Goal: Task Accomplishment & Management: Manage account settings

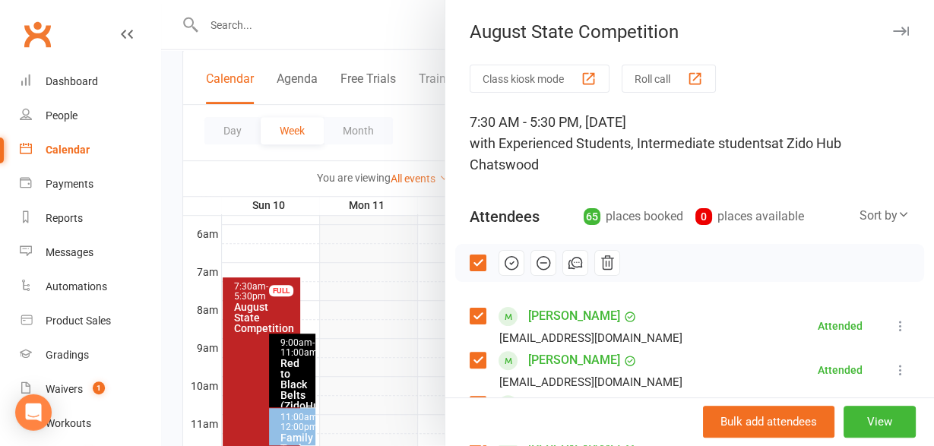
scroll to position [330, 0]
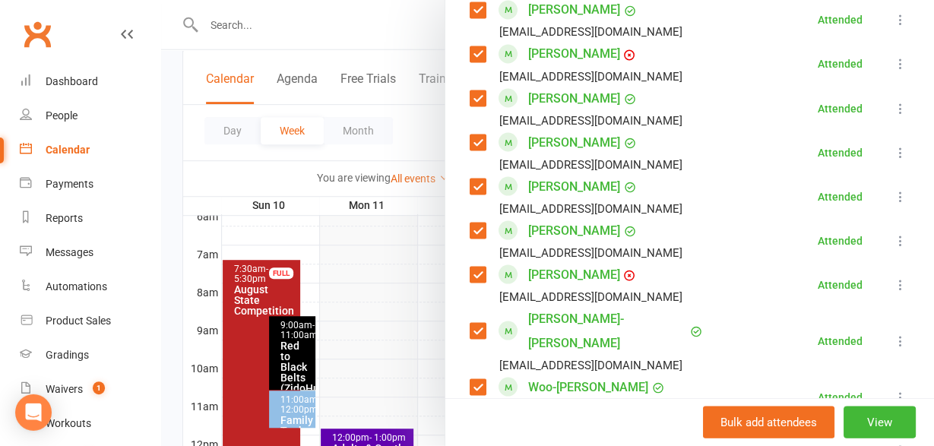
scroll to position [1355, 0]
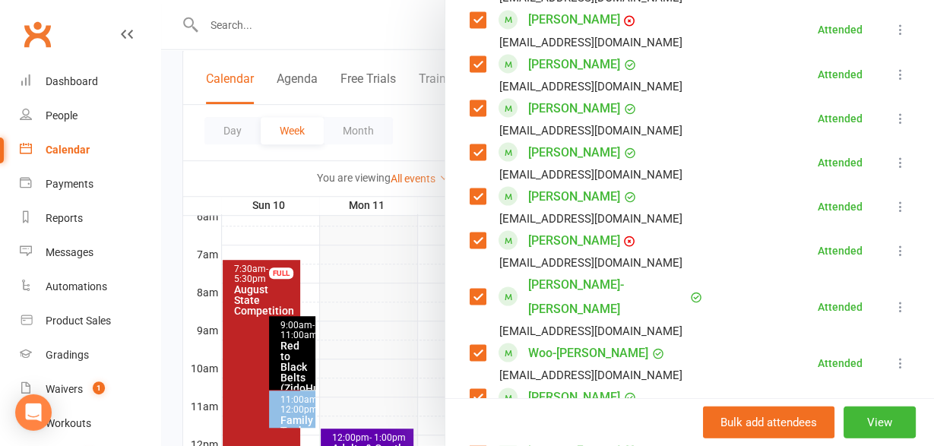
click at [901, 246] on icon at bounding box center [900, 250] width 15 height 15
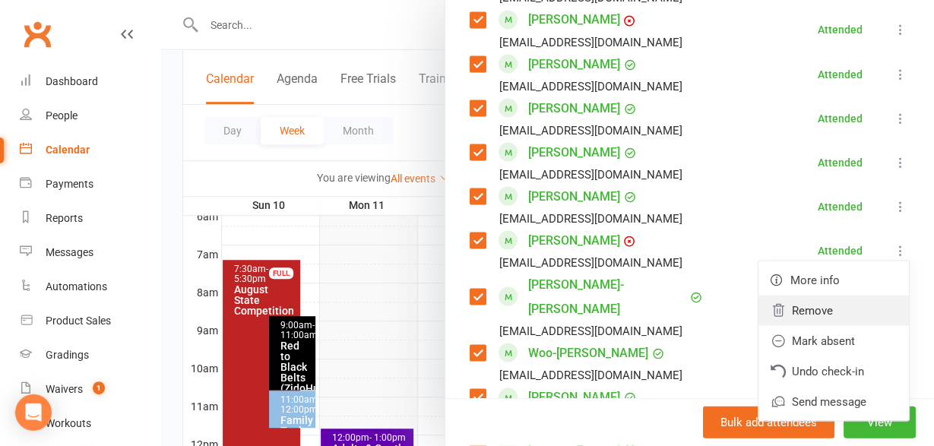
click at [795, 317] on link "Remove" at bounding box center [834, 311] width 151 height 30
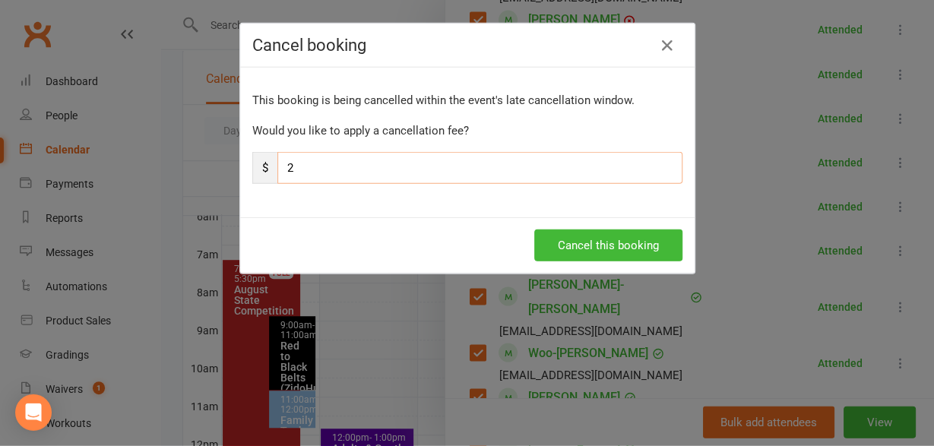
click at [393, 172] on input "2" at bounding box center [479, 168] width 405 height 32
click at [612, 234] on button "Cancel this booking" at bounding box center [608, 246] width 148 height 32
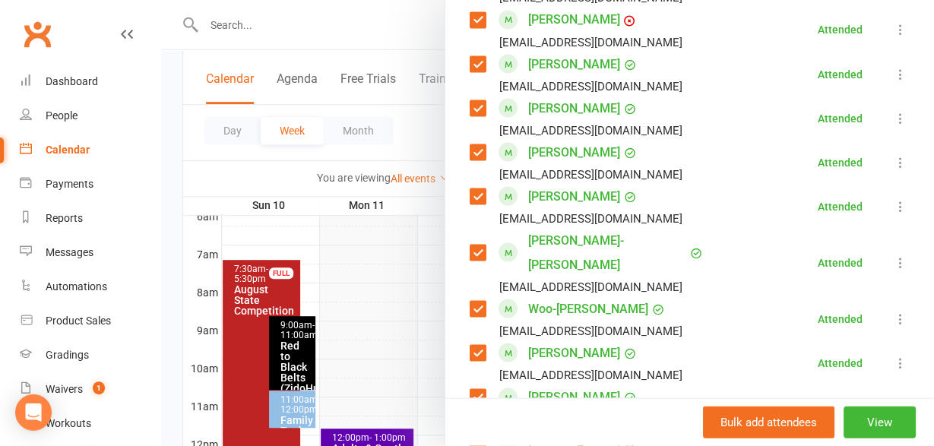
click at [172, 97] on div at bounding box center [547, 223] width 773 height 446
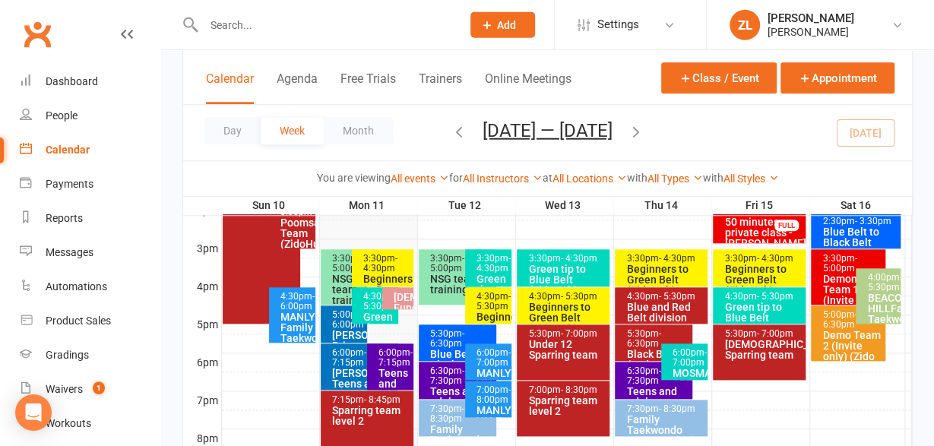
scroll to position [643, 0]
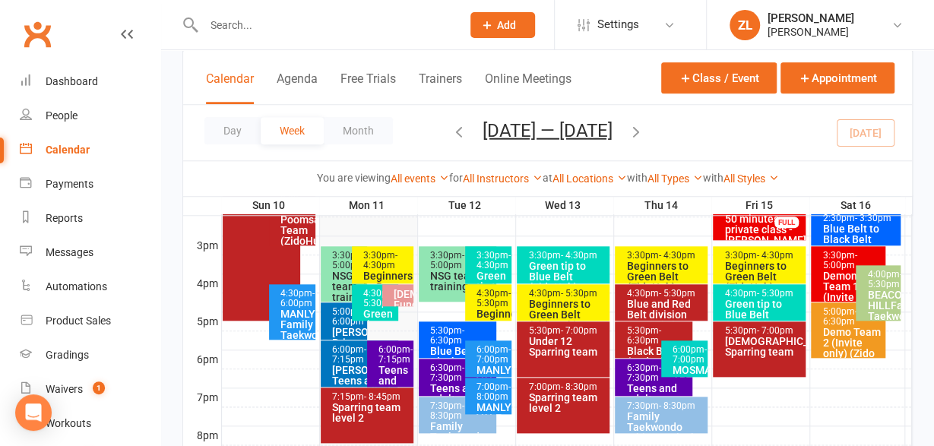
click at [223, 30] on input "text" at bounding box center [325, 24] width 252 height 21
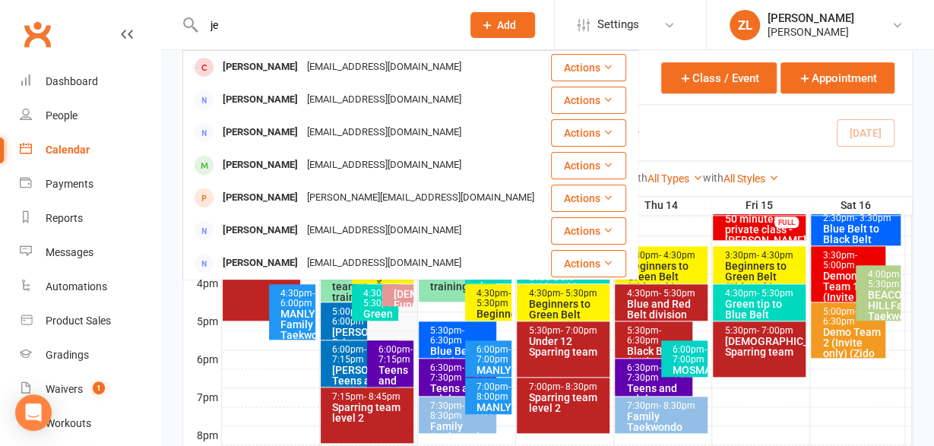
type input "j"
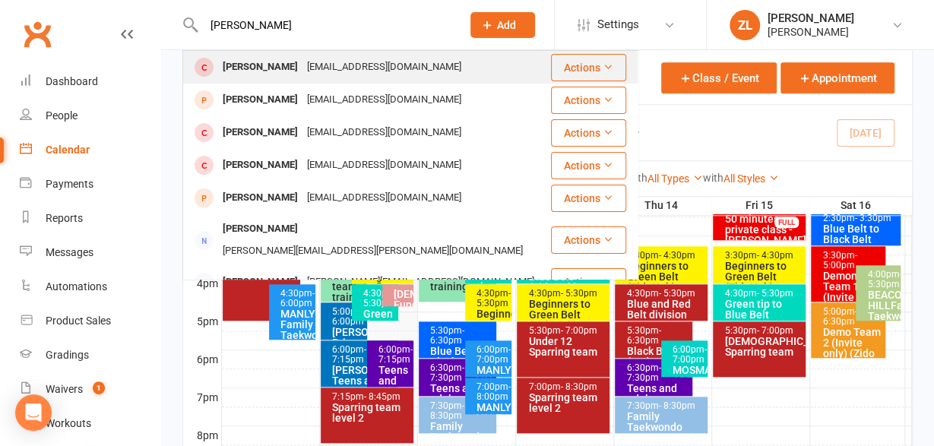
type input "[PERSON_NAME]"
click at [231, 71] on div "[PERSON_NAME]" at bounding box center [260, 67] width 84 height 22
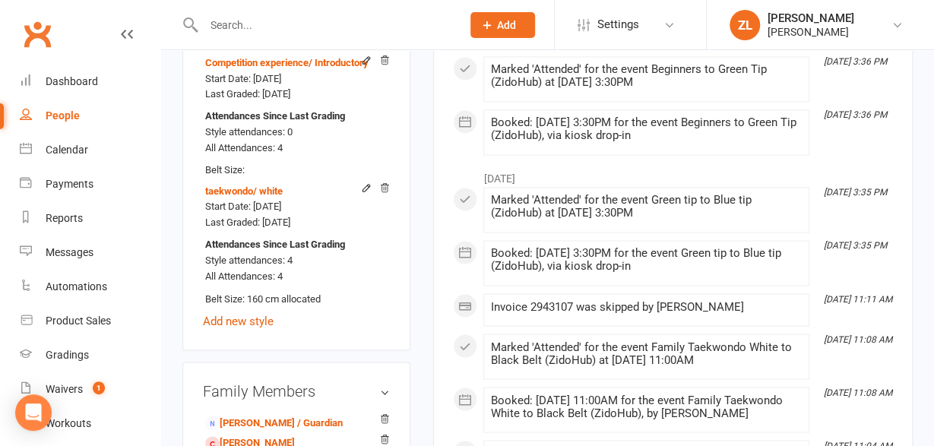
scroll to position [1146, 0]
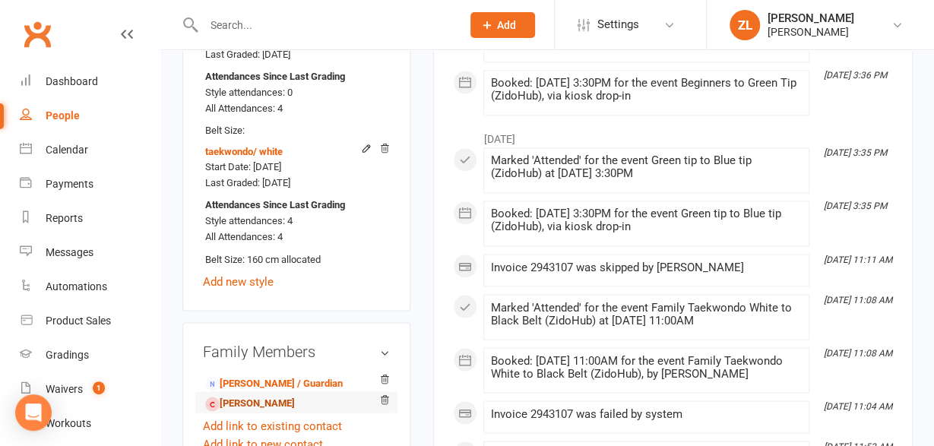
click at [265, 395] on link "[PERSON_NAME]" at bounding box center [250, 403] width 90 height 16
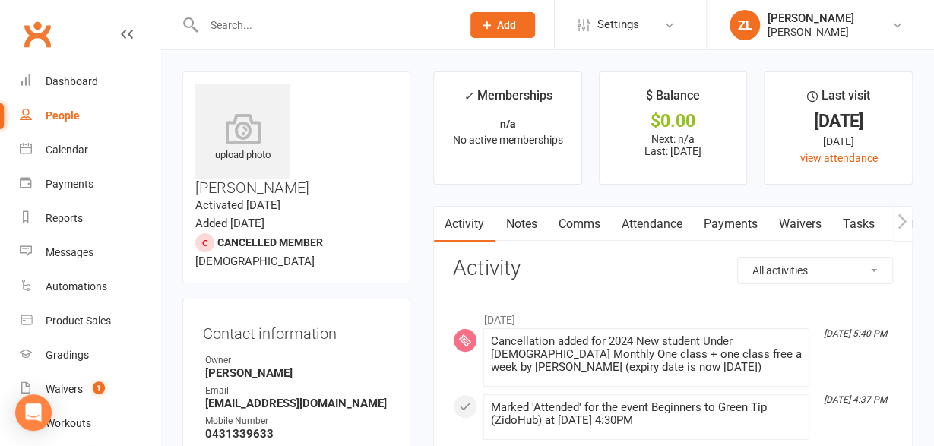
scroll to position [1947, 0]
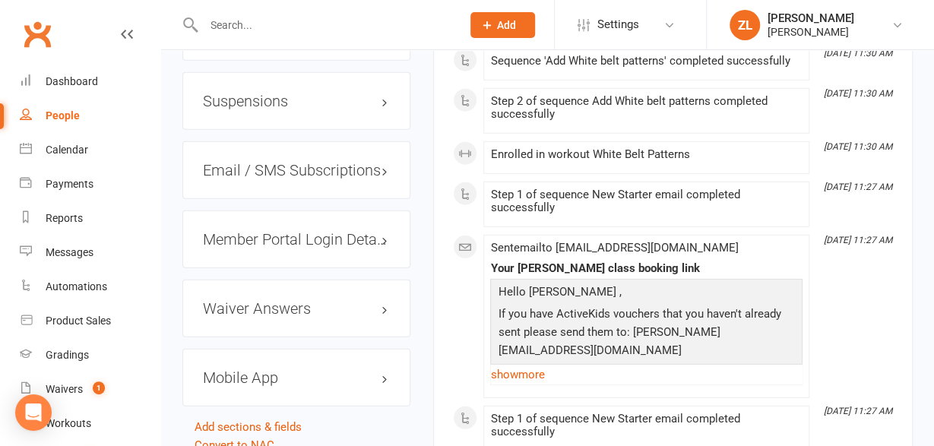
click at [474, 258] on div "July [DATE] 3:35 PM Marked 'Attended' for the event Green tip to Blue tip (Zido…" at bounding box center [673, 107] width 440 height 2420
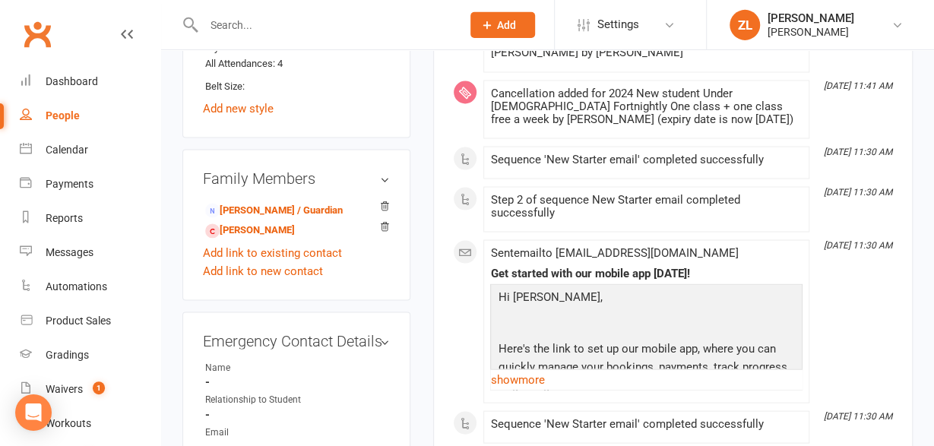
scroll to position [1314, 0]
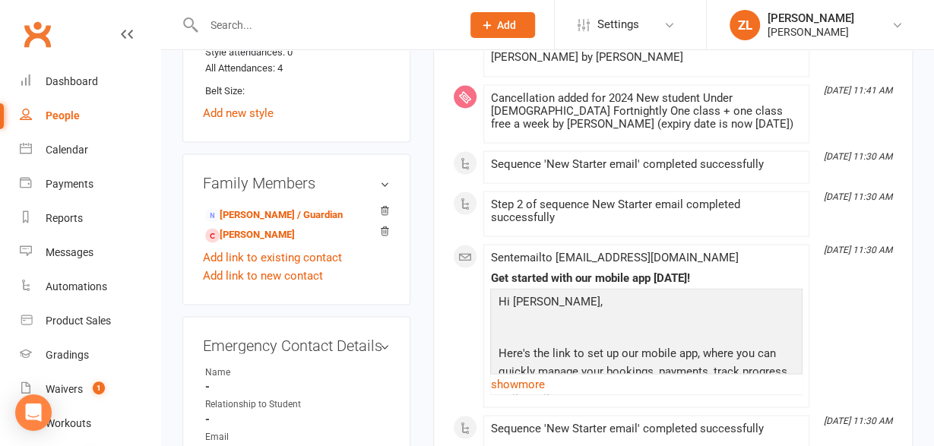
click at [521, 198] on div "Step 2 of sequence New Starter email completed successfully" at bounding box center [646, 214] width 312 height 32
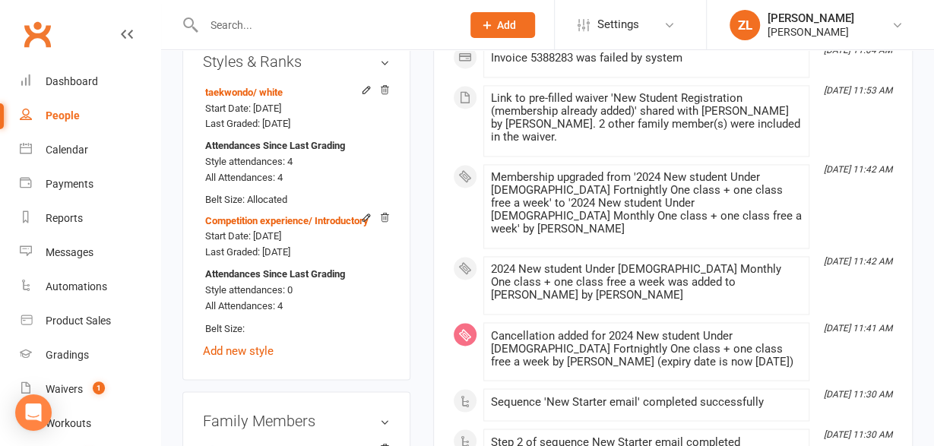
scroll to position [1038, 0]
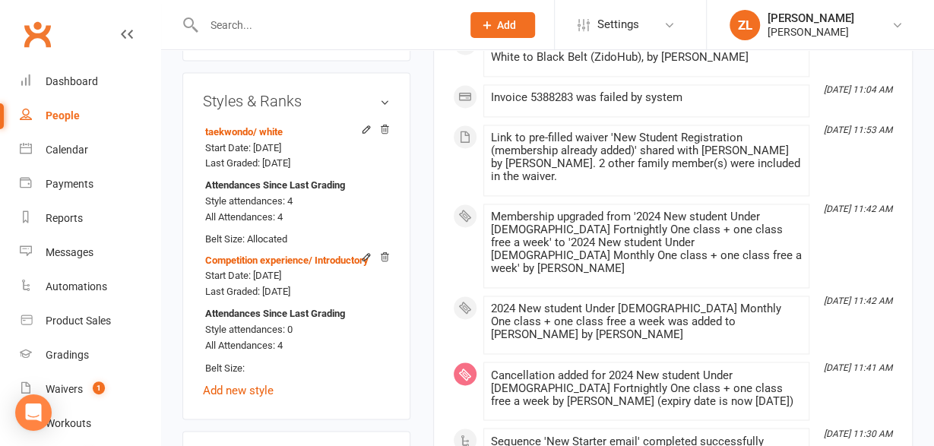
click at [226, 36] on div at bounding box center [316, 24] width 268 height 49
click at [226, 31] on input "text" at bounding box center [325, 24] width 252 height 21
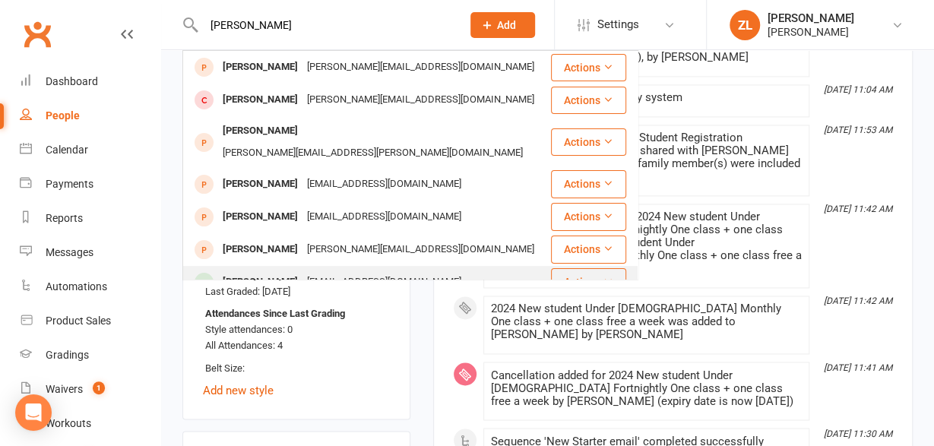
type input "[PERSON_NAME]"
click at [328, 271] on div "[EMAIL_ADDRESS][DOMAIN_NAME]" at bounding box center [384, 282] width 163 height 22
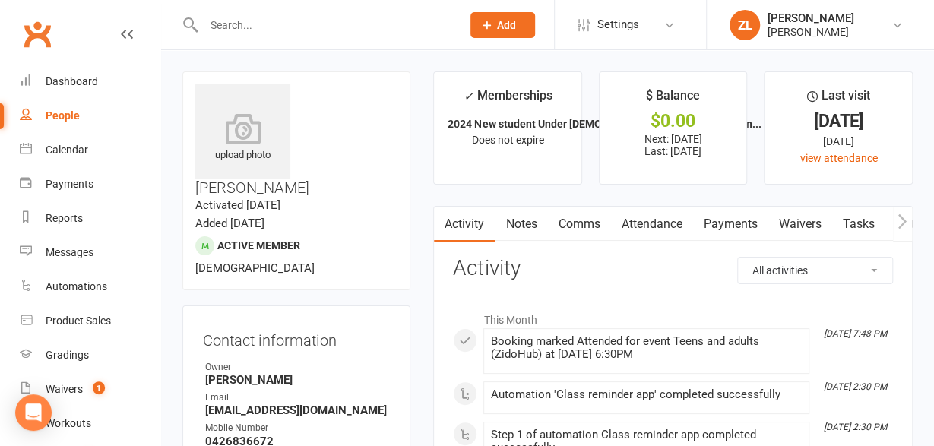
click at [297, 28] on input "text" at bounding box center [325, 24] width 252 height 21
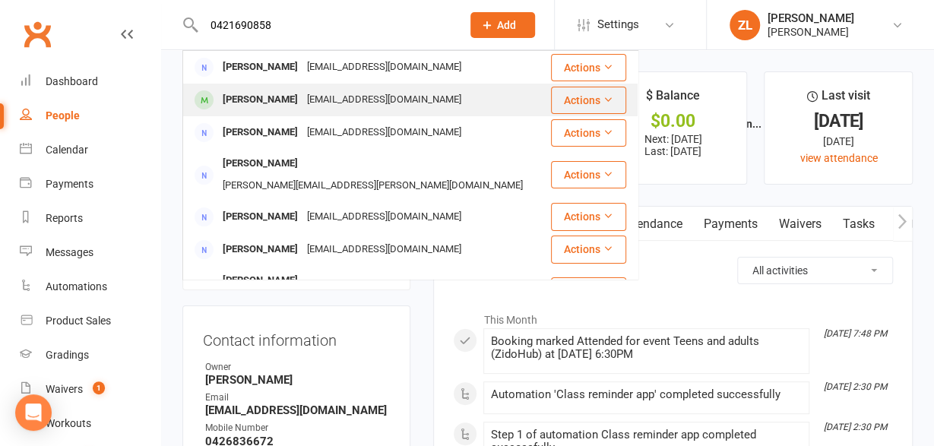
type input "0421690858"
click at [244, 99] on div "[PERSON_NAME]" at bounding box center [260, 100] width 84 height 22
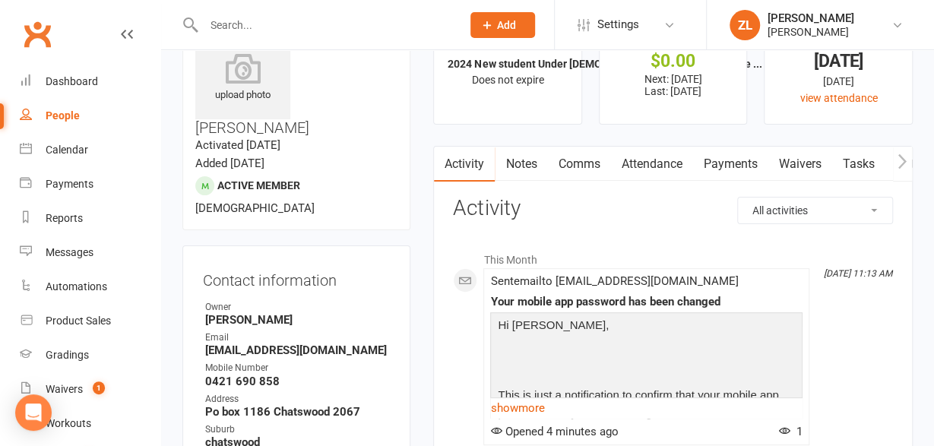
scroll to position [52, 0]
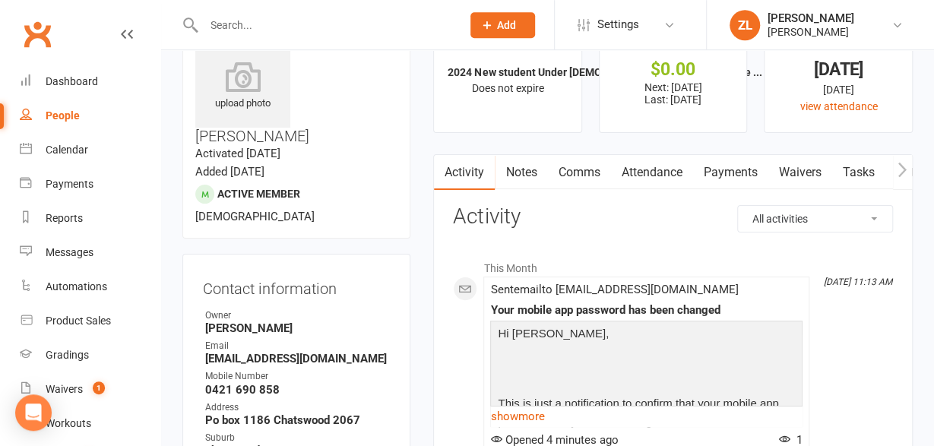
click at [668, 169] on link "Attendance" at bounding box center [651, 172] width 82 height 35
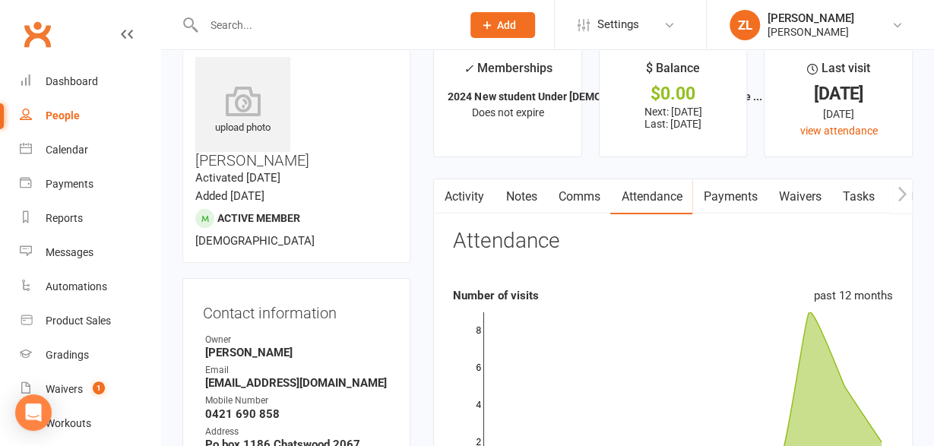
scroll to position [21, 0]
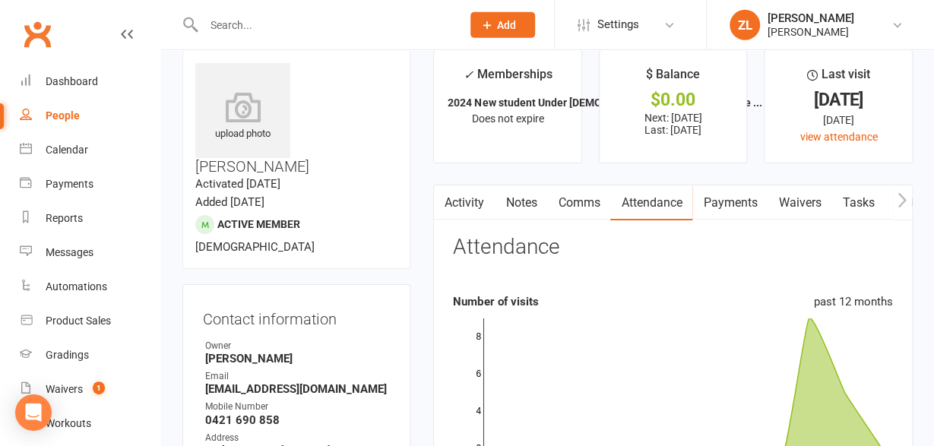
click at [726, 210] on link "Payments" at bounding box center [730, 202] width 75 height 35
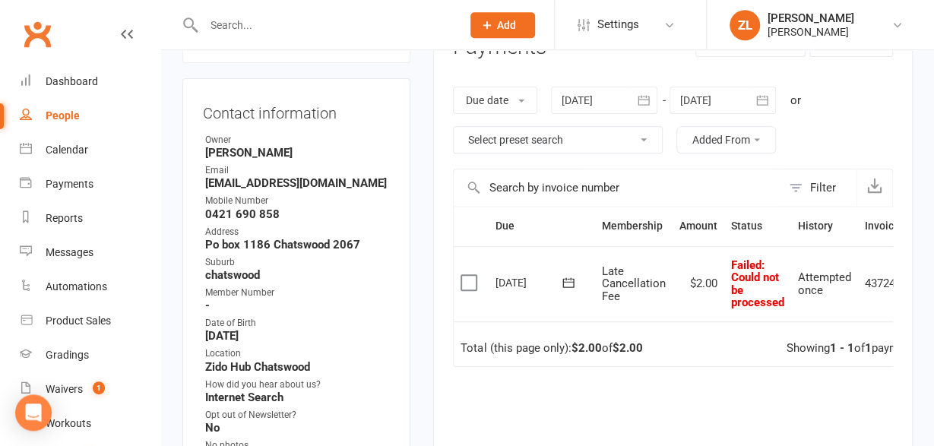
scroll to position [233, 0]
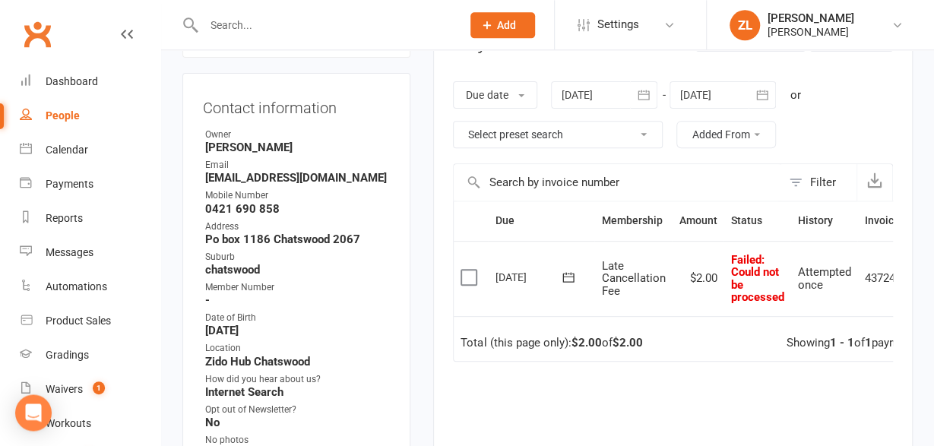
click at [851, 301] on td "Attempted once" at bounding box center [824, 278] width 67 height 75
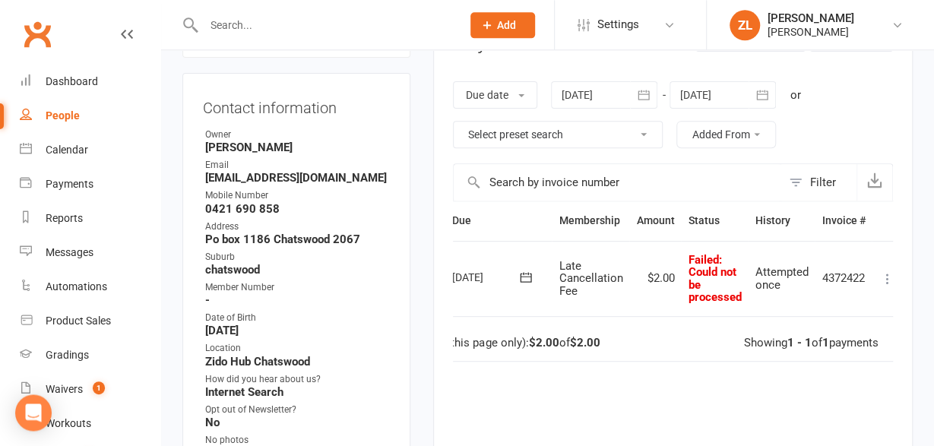
scroll to position [0, 54]
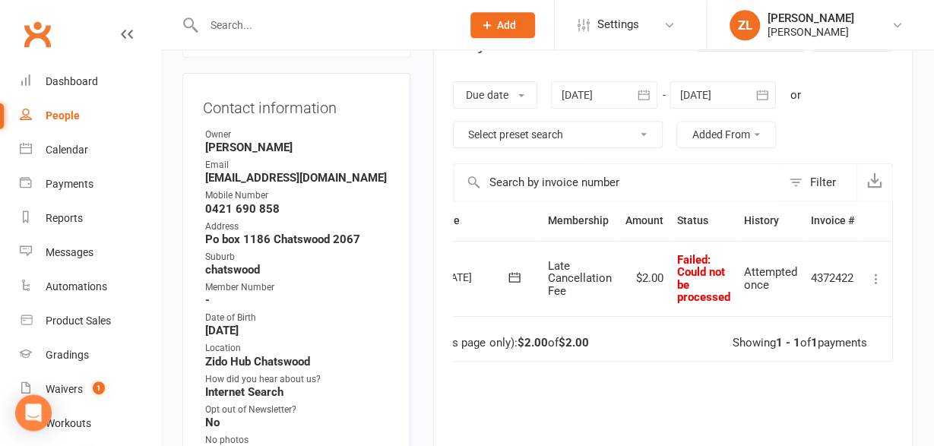
click at [873, 274] on icon at bounding box center [876, 278] width 15 height 15
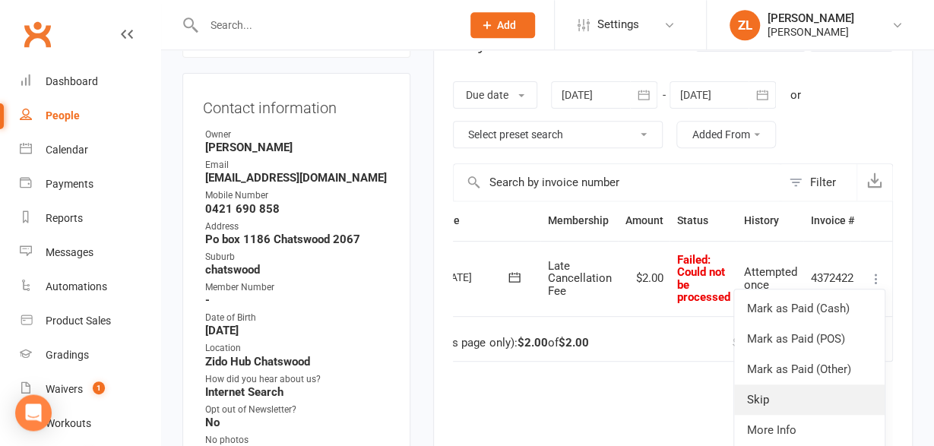
click at [776, 402] on link "Skip" at bounding box center [809, 400] width 151 height 30
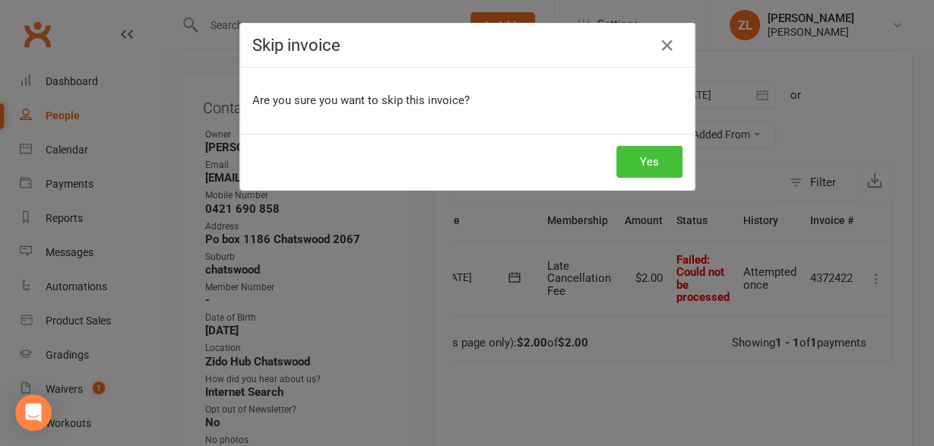
click at [654, 170] on button "Yes" at bounding box center [649, 162] width 66 height 32
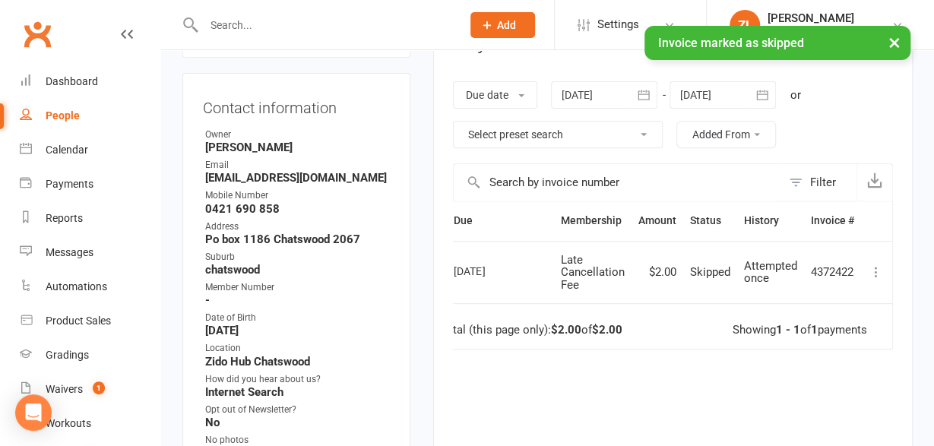
scroll to position [0, 21]
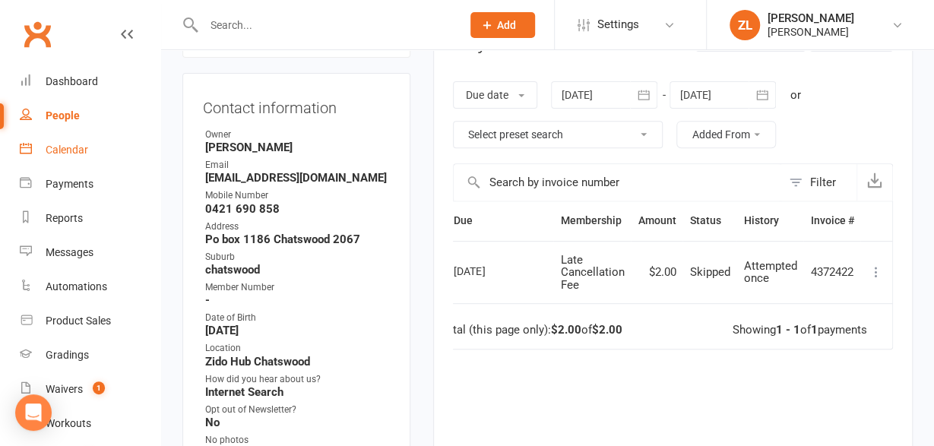
click at [63, 152] on div "Calendar" at bounding box center [67, 150] width 43 height 12
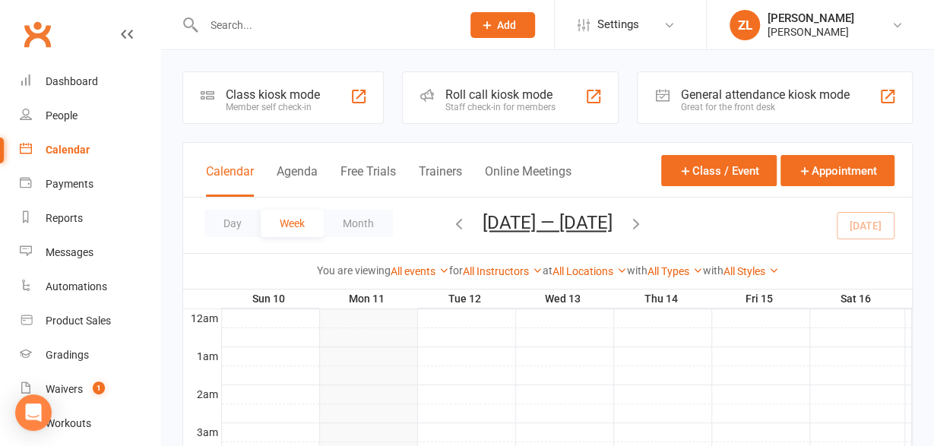
click at [509, 110] on div "Staff check-in for members" at bounding box center [500, 107] width 110 height 11
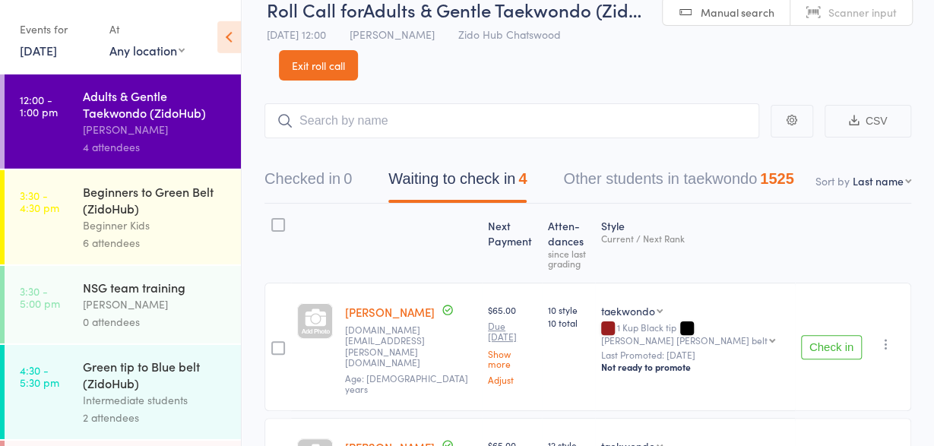
scroll to position [1, 0]
